Goal: Use online tool/utility: Utilize a website feature to perform a specific function

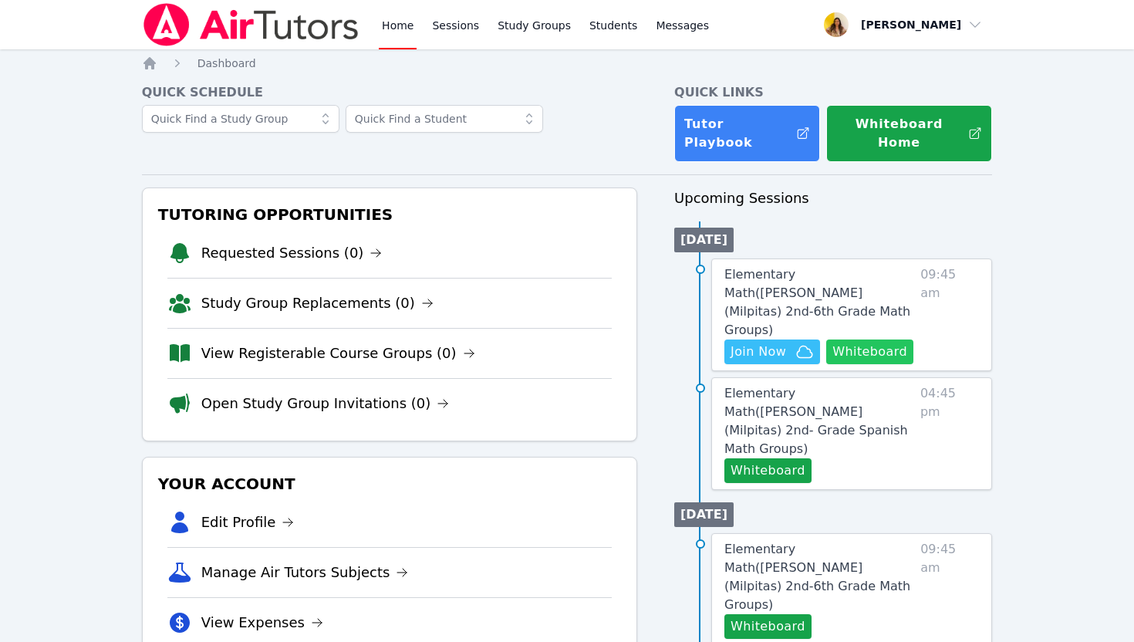
click at [883, 339] on button "Whiteboard" at bounding box center [869, 351] width 87 height 25
